Goal: Download file/media

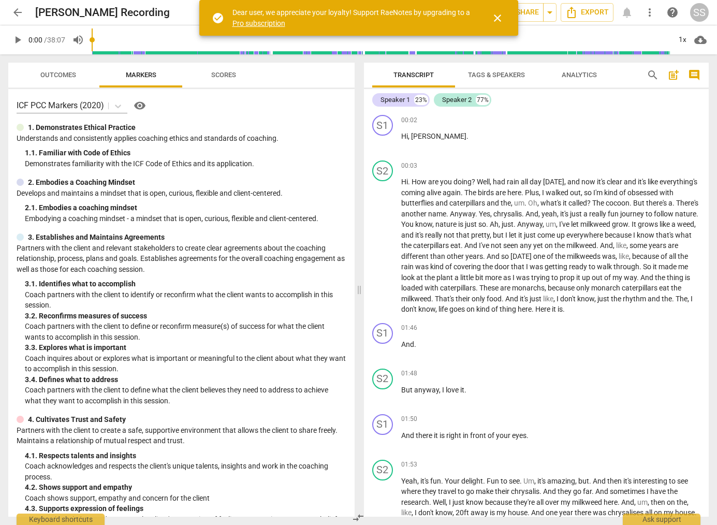
click at [17, 10] on span "arrow_back" at bounding box center [17, 12] width 12 height 12
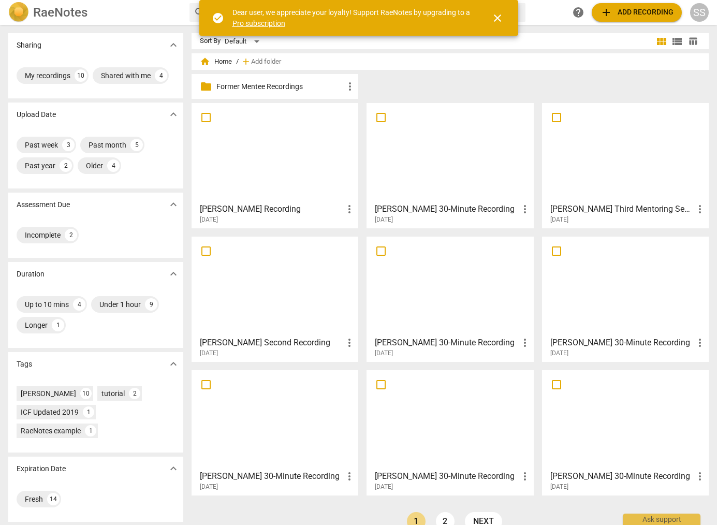
click at [445, 278] on div at bounding box center [450, 286] width 160 height 92
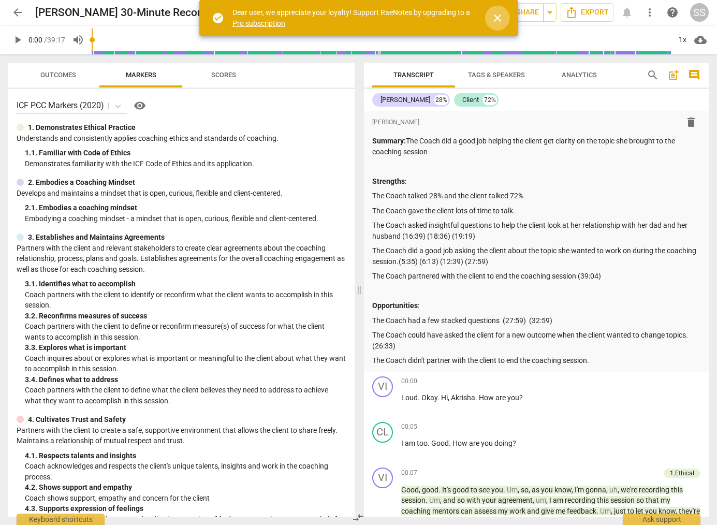
click at [499, 17] on span "close" at bounding box center [498, 18] width 12 height 12
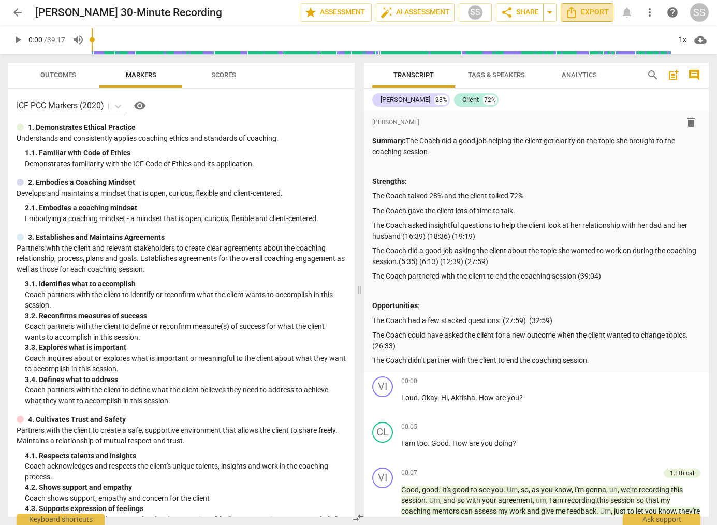
click at [598, 11] on span "Export" at bounding box center [588, 12] width 44 height 12
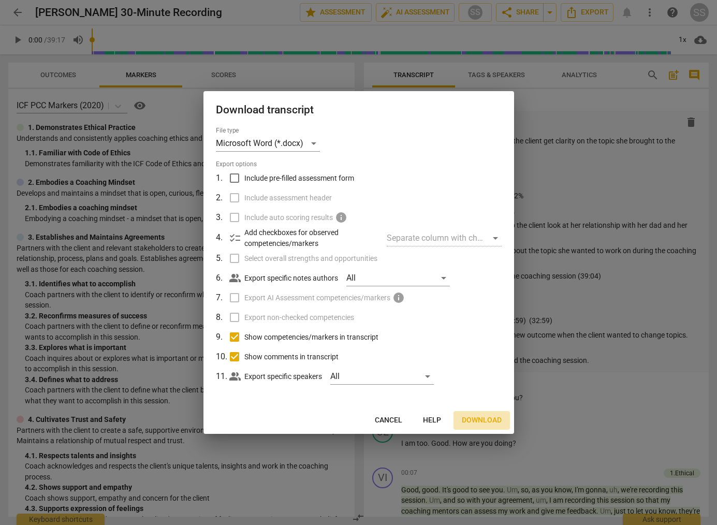
click at [488, 420] on span "Download" at bounding box center [482, 420] width 40 height 10
